Goal: Task Accomplishment & Management: Manage account settings

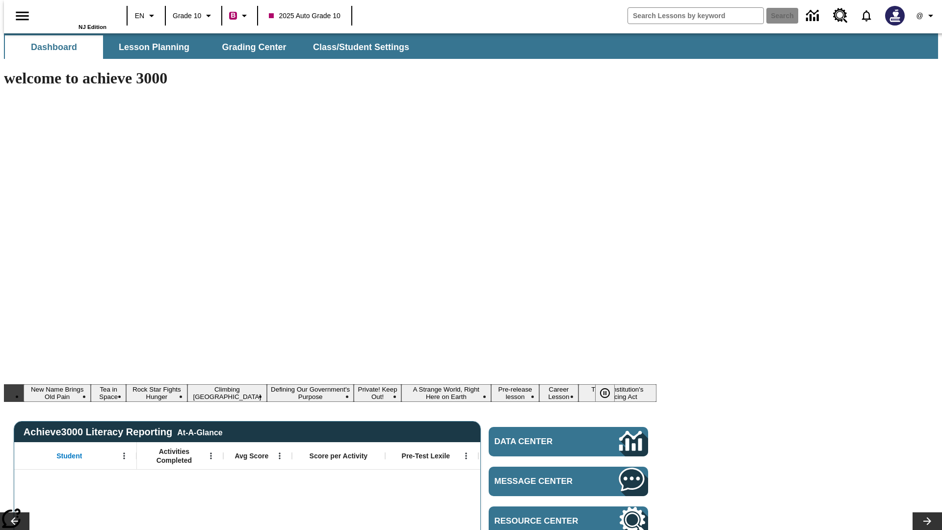
type input "-1"
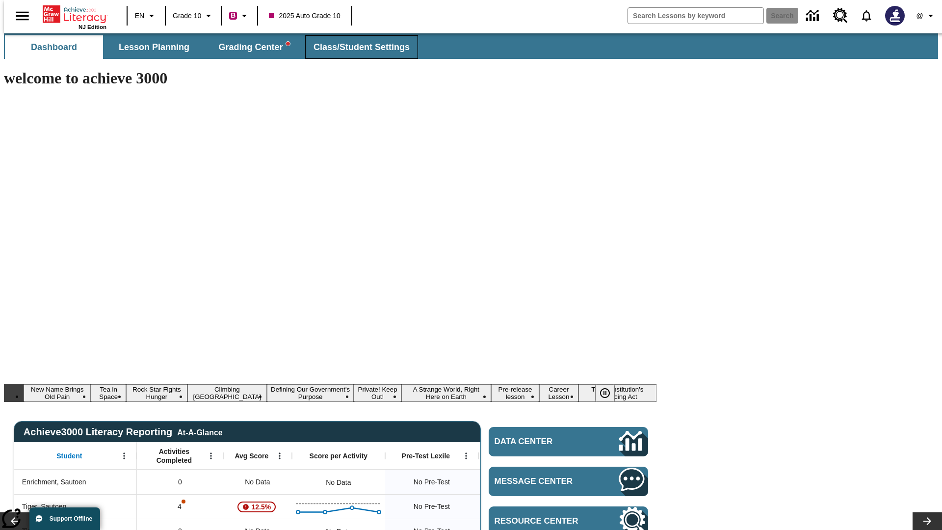
click at [356, 47] on span "Class/Student Settings" at bounding box center [361, 47] width 96 height 11
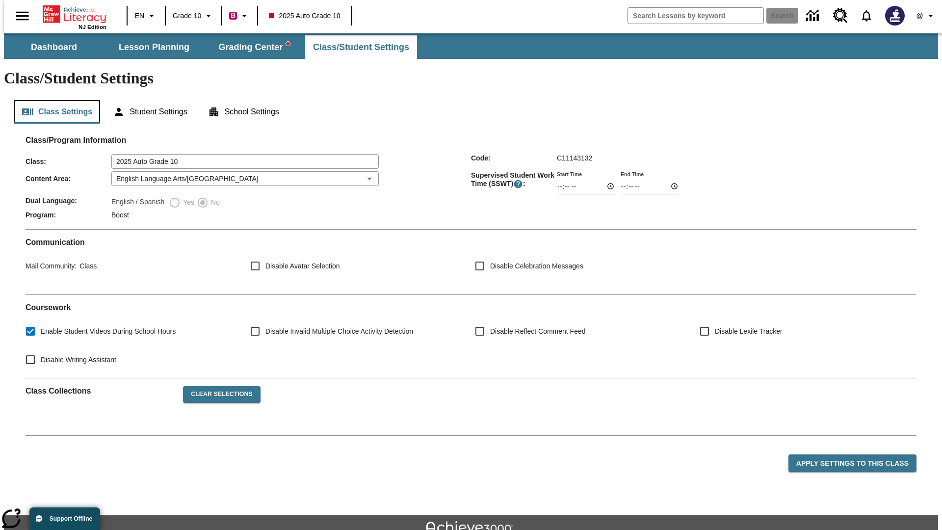
click at [53, 100] on button "Class Settings" at bounding box center [57, 112] width 86 height 24
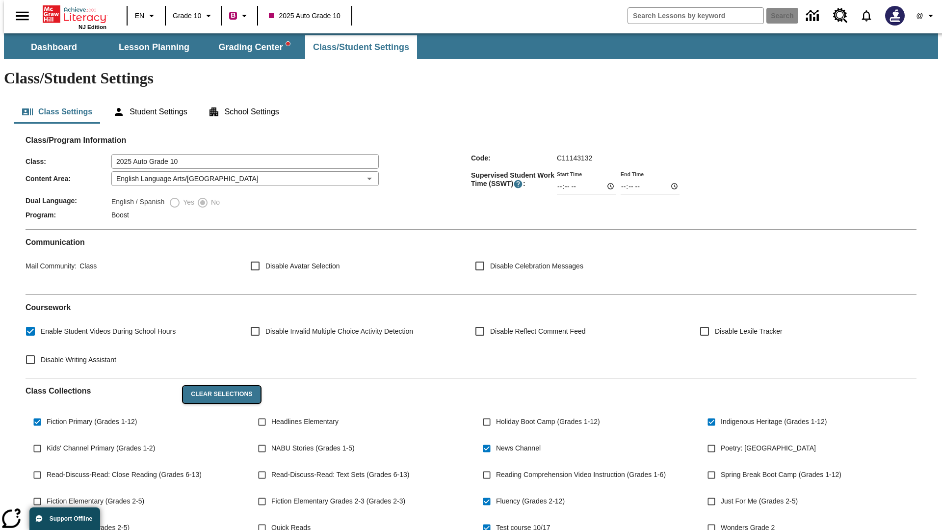
click at [217, 386] on button "Clear Selections" at bounding box center [221, 394] width 77 height 17
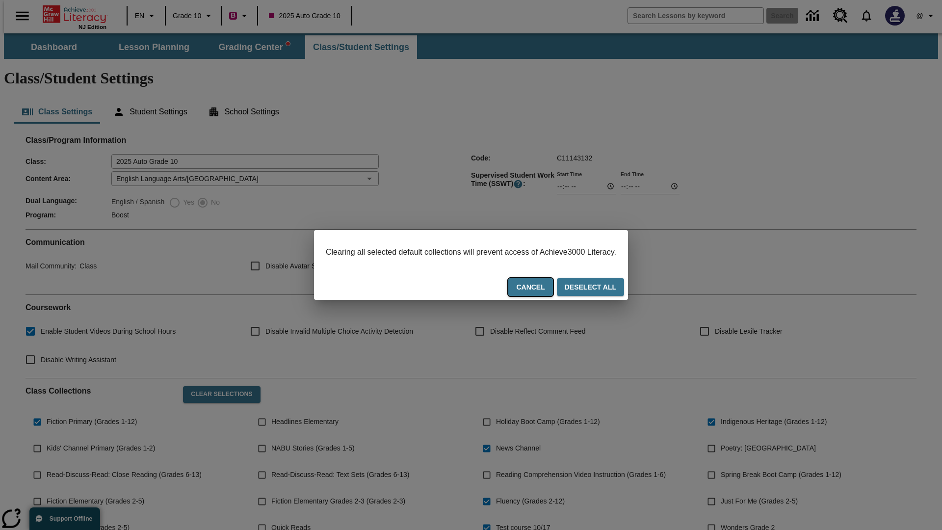
click at [542, 288] on button "Cancel" at bounding box center [530, 287] width 44 height 18
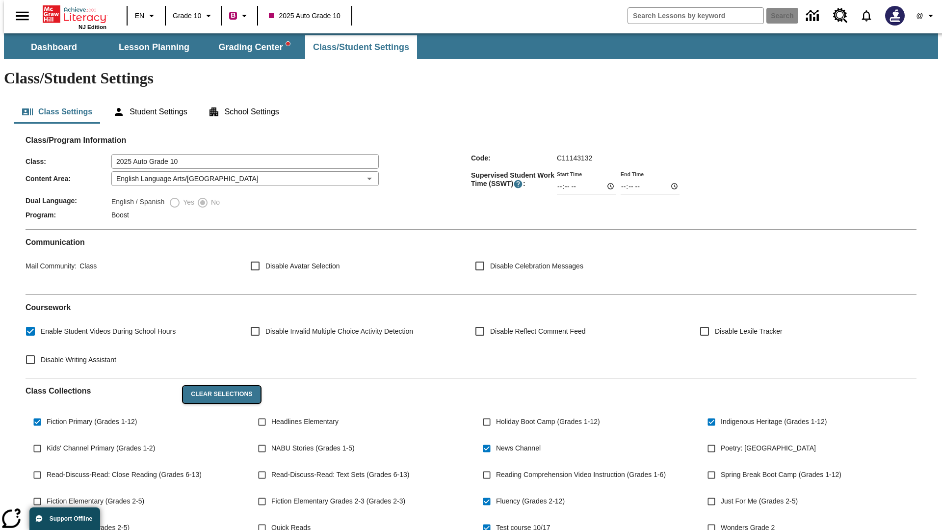
click at [217, 386] on button "Clear Selections" at bounding box center [221, 394] width 77 height 17
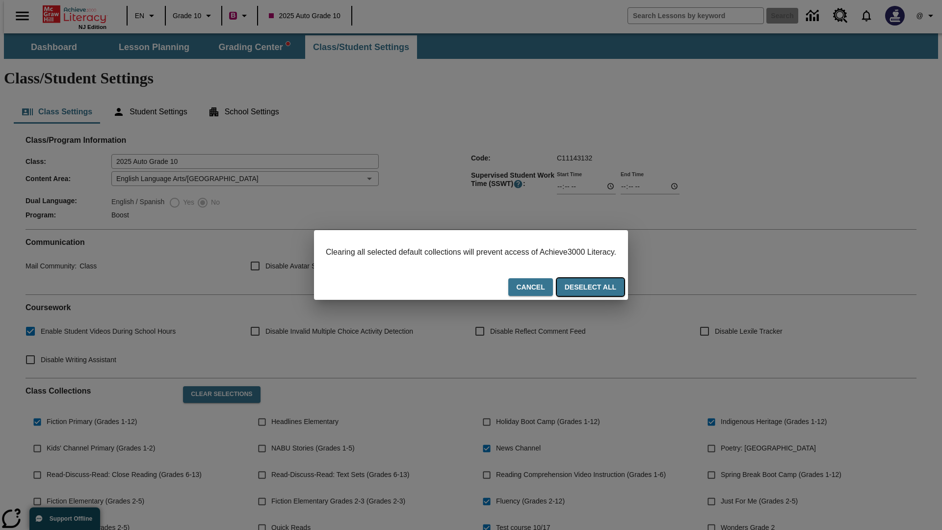
click at [599, 288] on button "Deselect All" at bounding box center [590, 287] width 67 height 18
checkbox input "false"
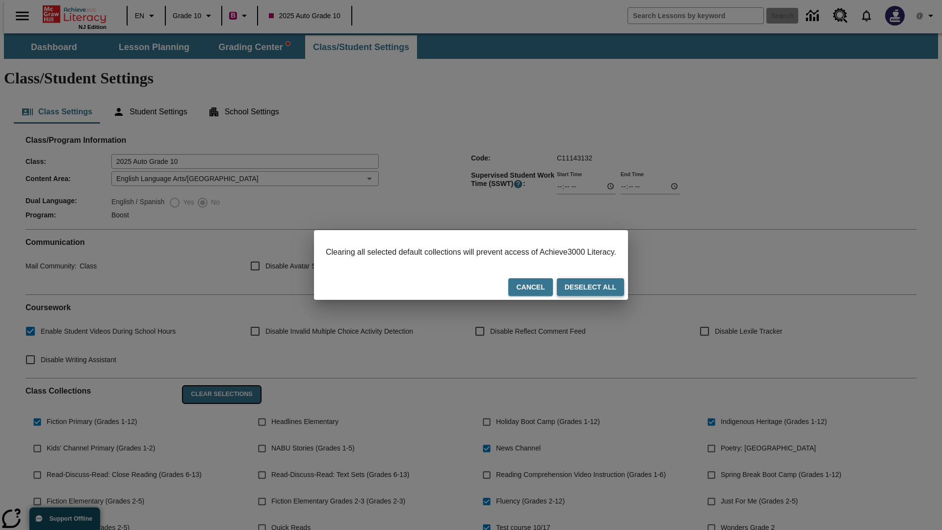
checkbox input "false"
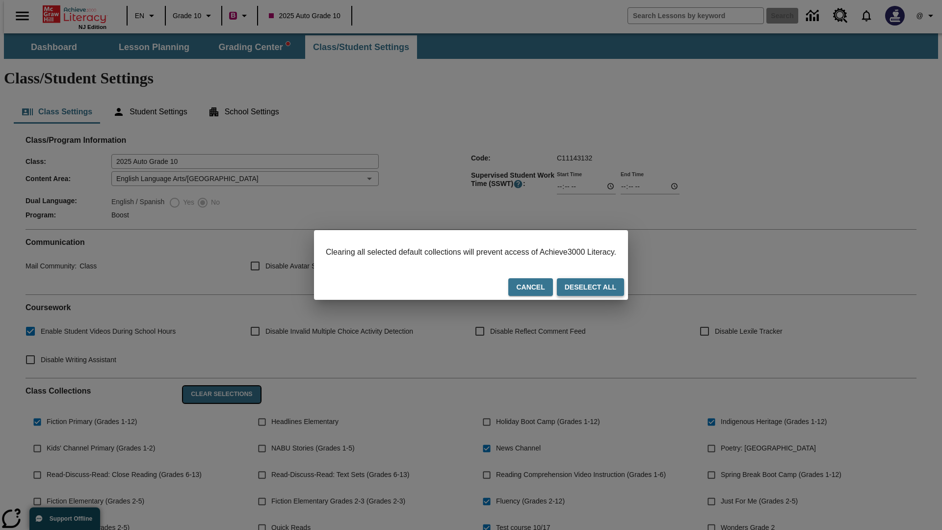
checkbox input "false"
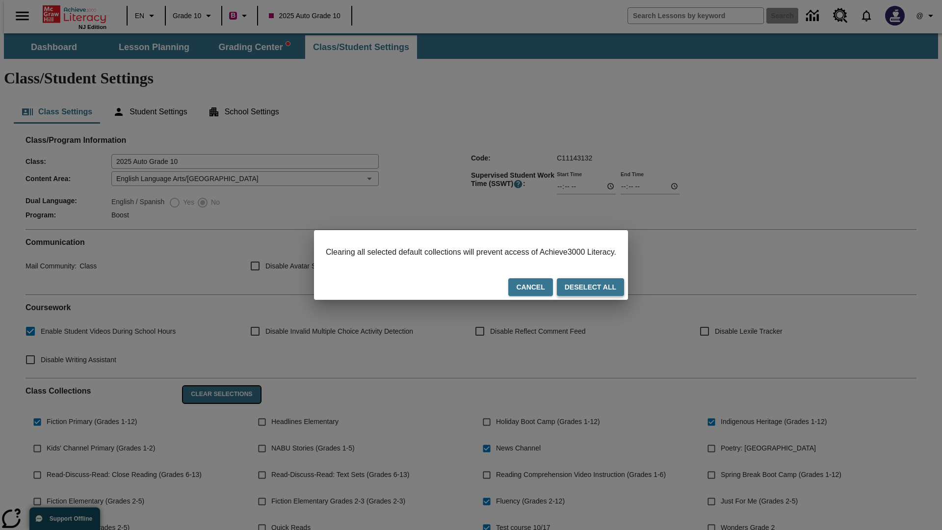
checkbox input "false"
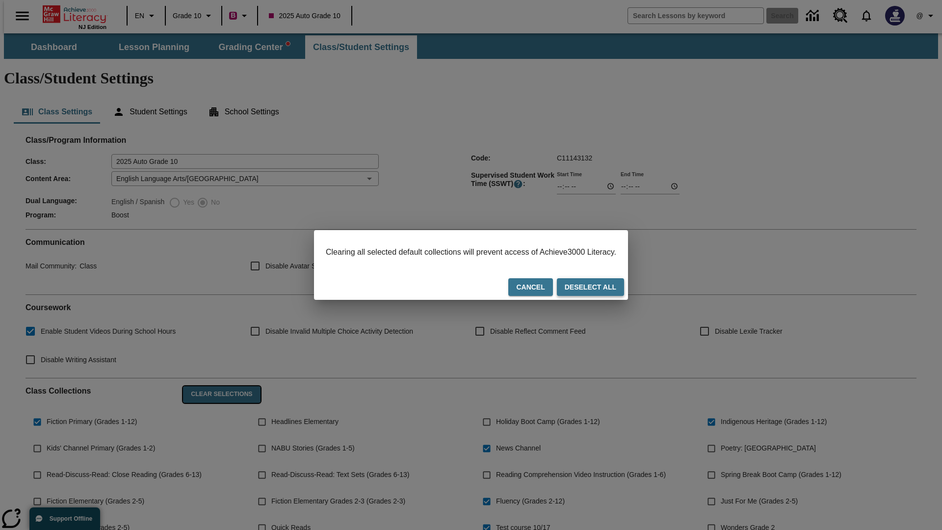
checkbox input "false"
